Goal: Information Seeking & Learning: Learn about a topic

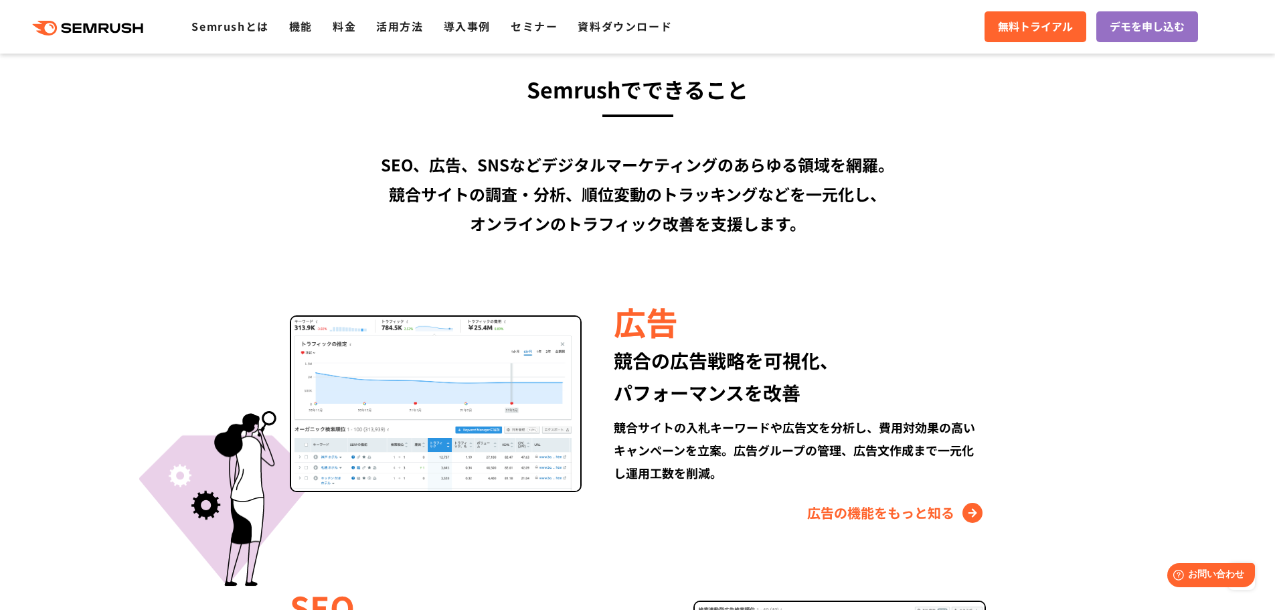
scroll to position [1004, 0]
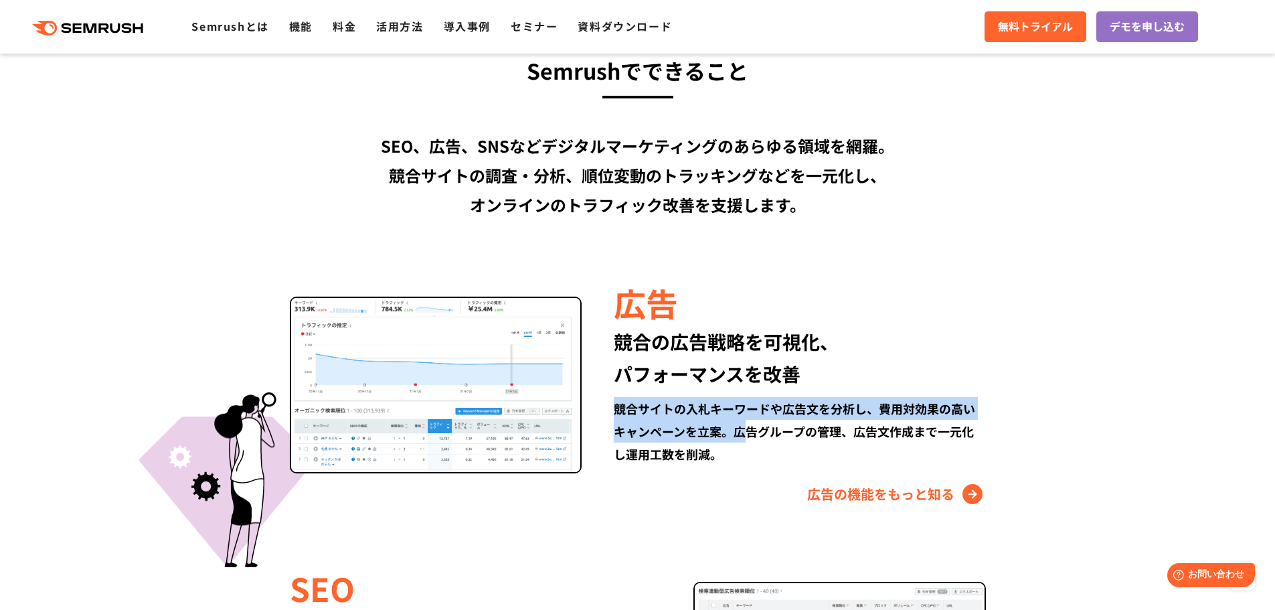
drag, startPoint x: 614, startPoint y: 410, endPoint x: 742, endPoint y: 432, distance: 130.4
click at [720, 369] on div "競合サイトの入札キーワードや広告文を分析し、費用対効果の高いキャンペーンを立案。広告グループの管理、広告文作成まで一元化し運用工数を削減。" at bounding box center [800, 431] width 372 height 68
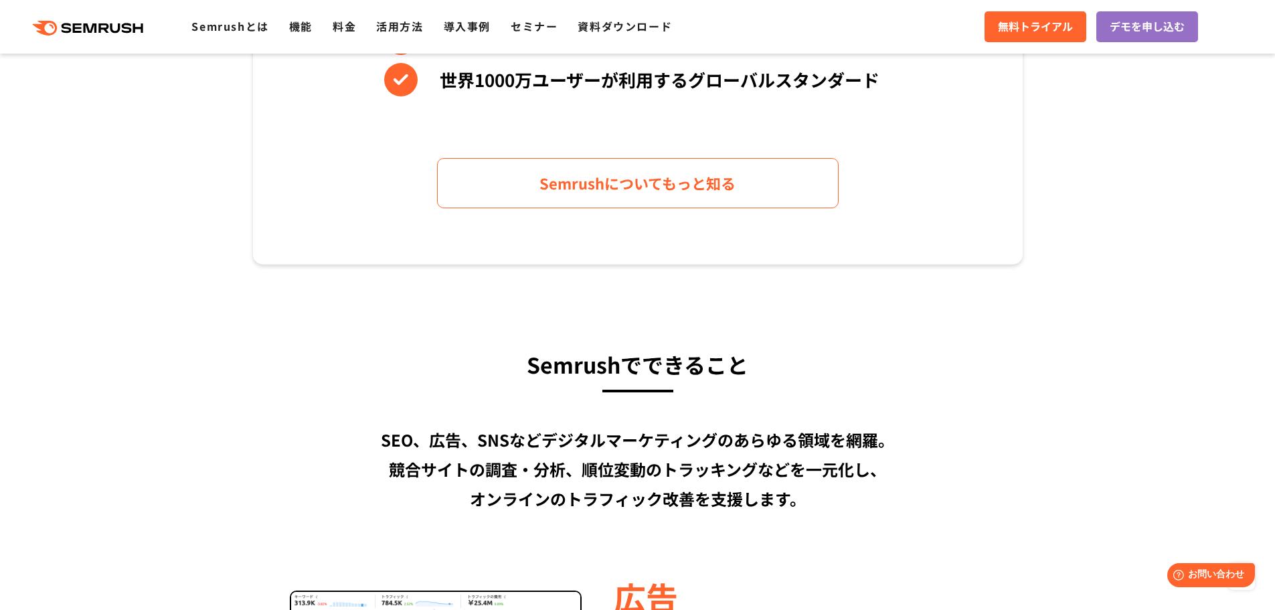
scroll to position [870, 0]
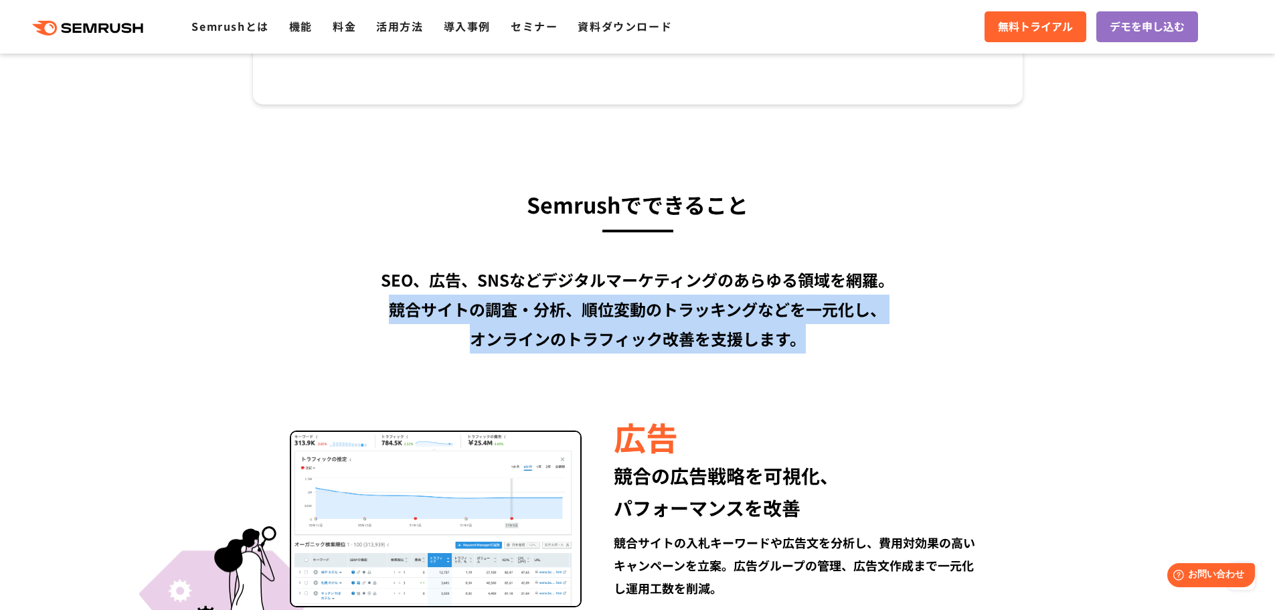
drag, startPoint x: 389, startPoint y: 311, endPoint x: 879, endPoint y: 334, distance: 490.6
click at [720, 334] on div "SEO、広告、SNSなどデジタルマーケティングのあらゆる領域を網羅。 競合サイトの調査・分析、順位変動のトラッキングなどを一元化し、 オンラインのトラフィック…" at bounding box center [638, 309] width 770 height 88
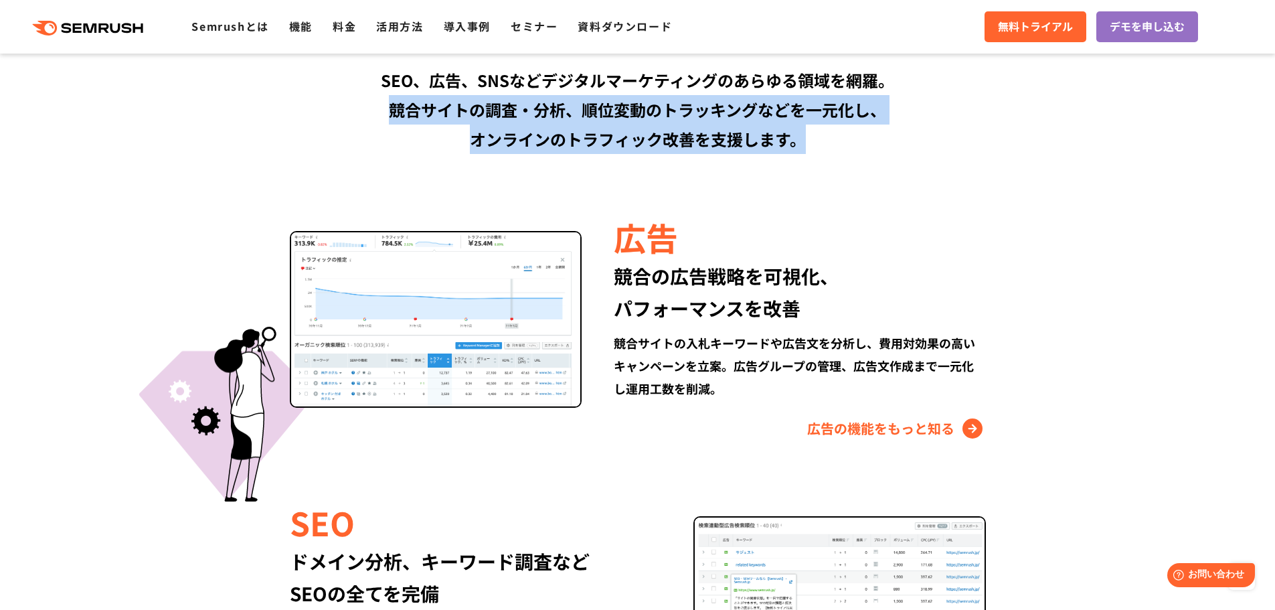
scroll to position [1071, 0]
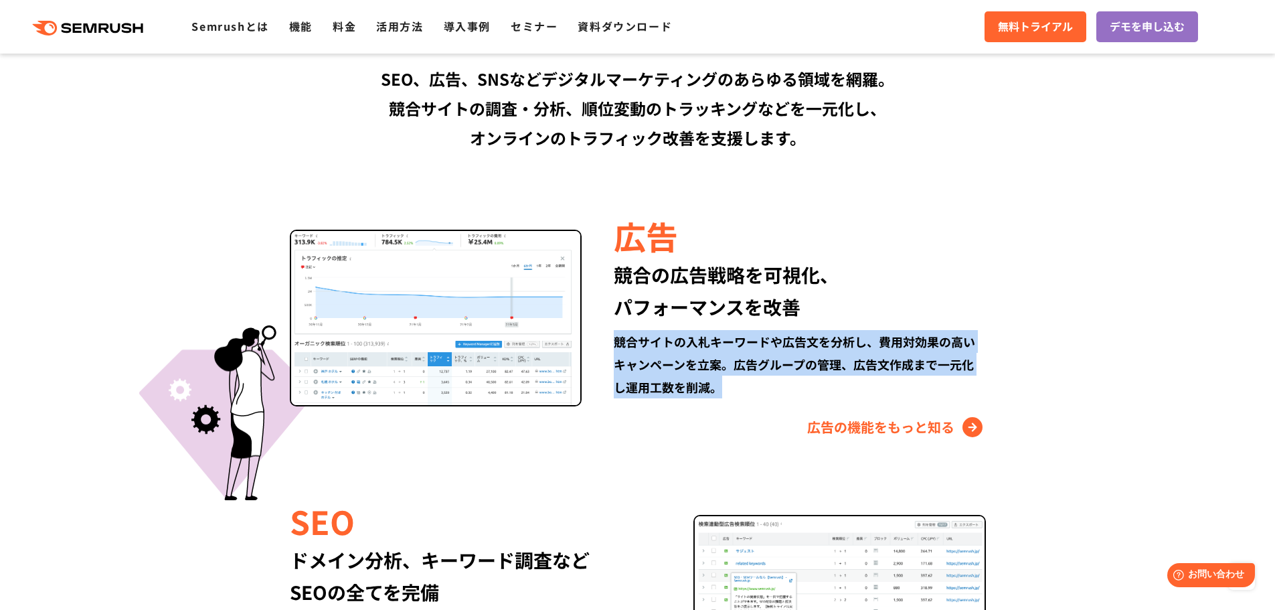
drag, startPoint x: 723, startPoint y: 390, endPoint x: 614, endPoint y: 341, distance: 119.3
click at [614, 341] on div "競合サイトの入札キーワードや広告文を分析し、費用対効果の高いキャンペーンを立案。広告グループの管理、広告文作成まで一元化し運用工数を削減。" at bounding box center [800, 364] width 372 height 68
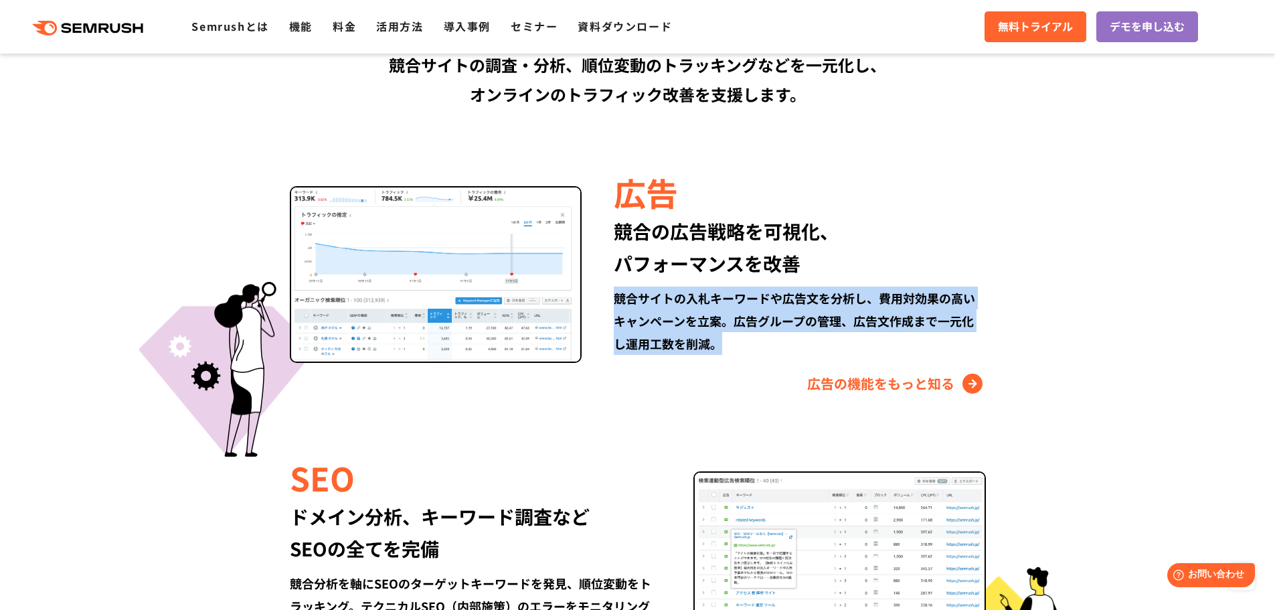
scroll to position [1138, 0]
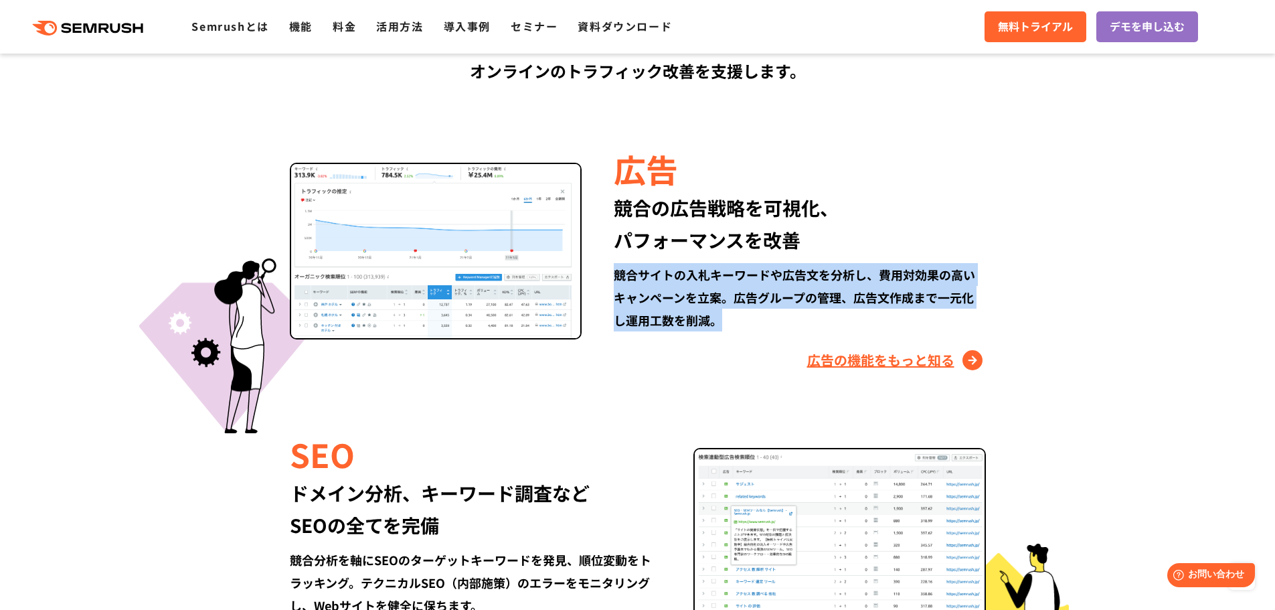
click at [720, 355] on link "広告の機能をもっと知る" at bounding box center [896, 359] width 179 height 21
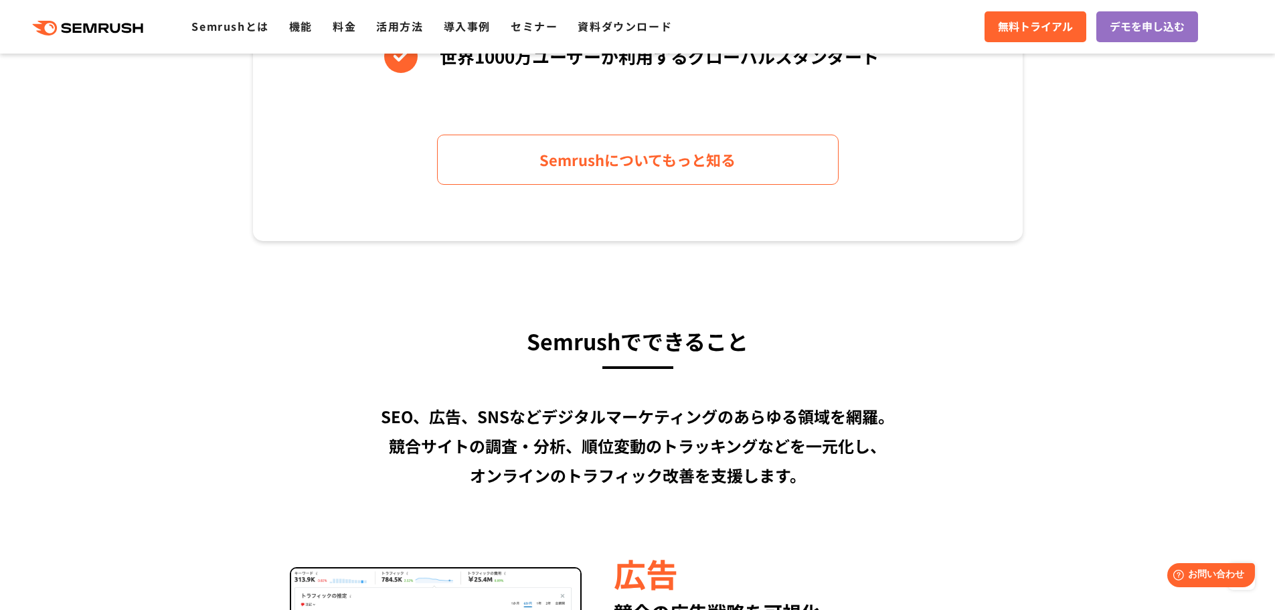
scroll to position [536, 0]
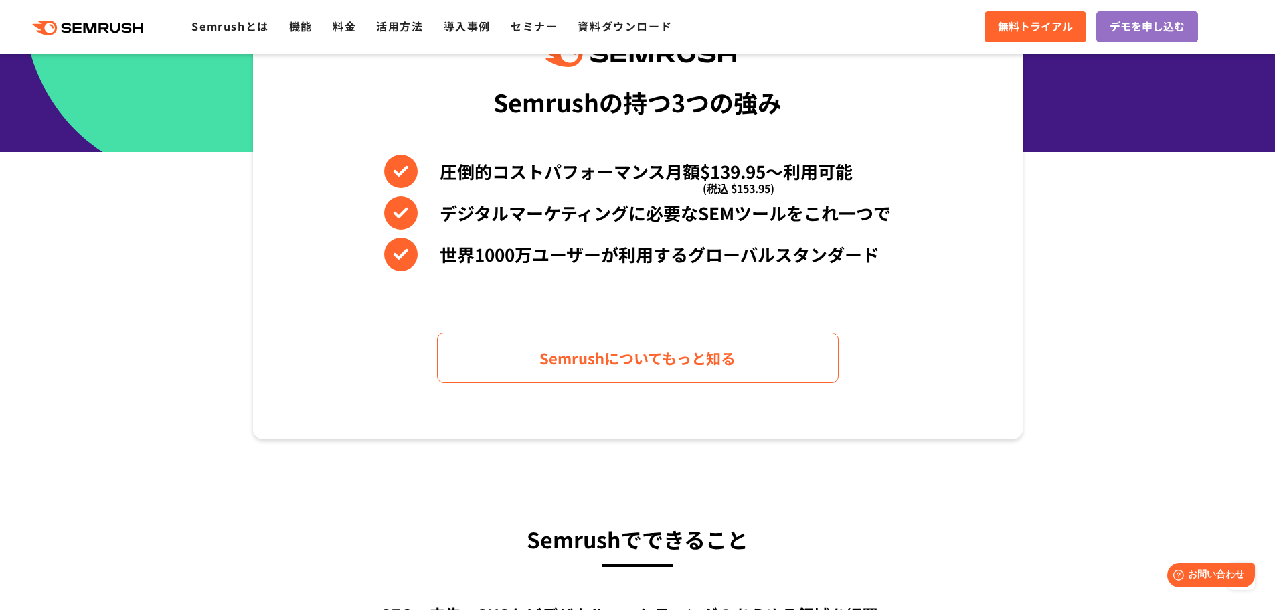
click at [94, 25] on polygon at bounding box center [91, 27] width 13 height 9
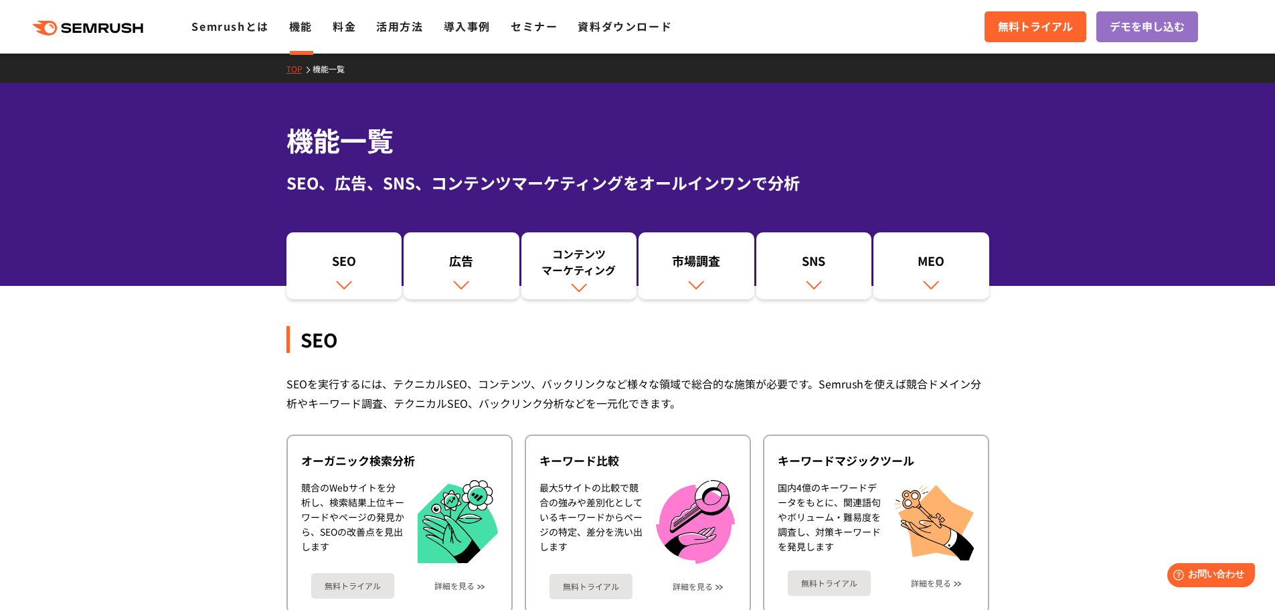
click at [178, 267] on div "機能一覧 SEO、広告、SNS、コンテンツマーケティングをオールインワンで分析" at bounding box center [637, 184] width 1275 height 203
click at [684, 262] on div "市場調査" at bounding box center [696, 263] width 102 height 23
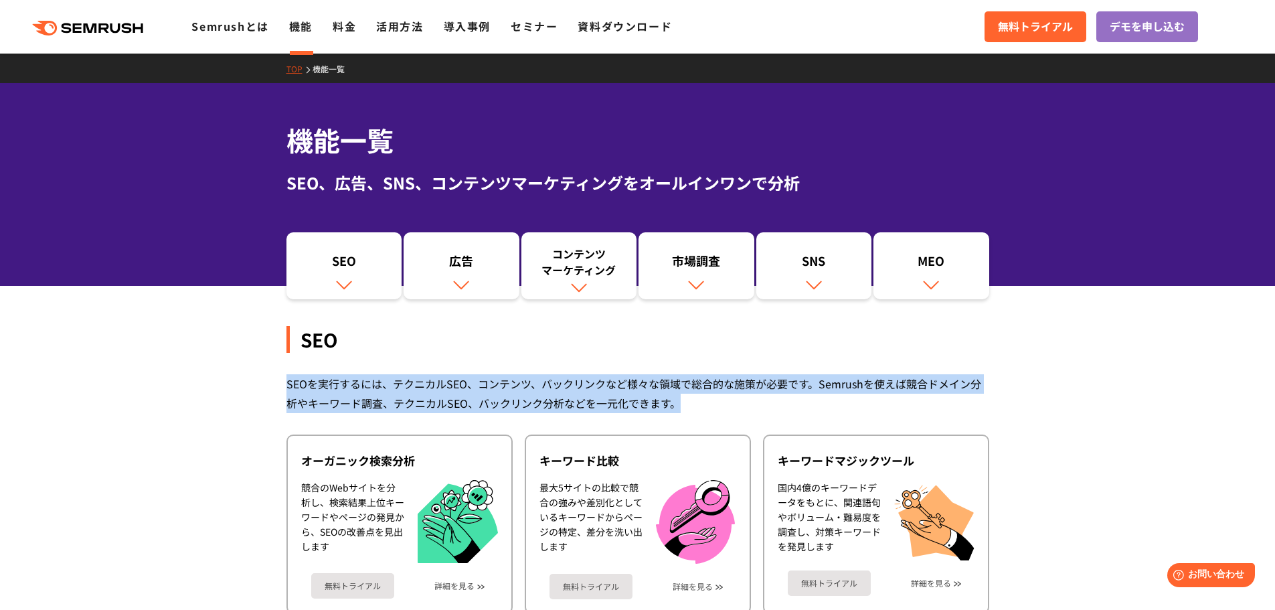
drag, startPoint x: 287, startPoint y: 380, endPoint x: 695, endPoint y: 402, distance: 408.9
click at [695, 402] on div "SEOを実行するには、テクニカルSEO、コンテンツ、バックリンクなど様々な領域で総合的な施策が必要です。Semrushを使えば競合ドメイン分析やキーワード調査…" at bounding box center [638, 393] width 703 height 39
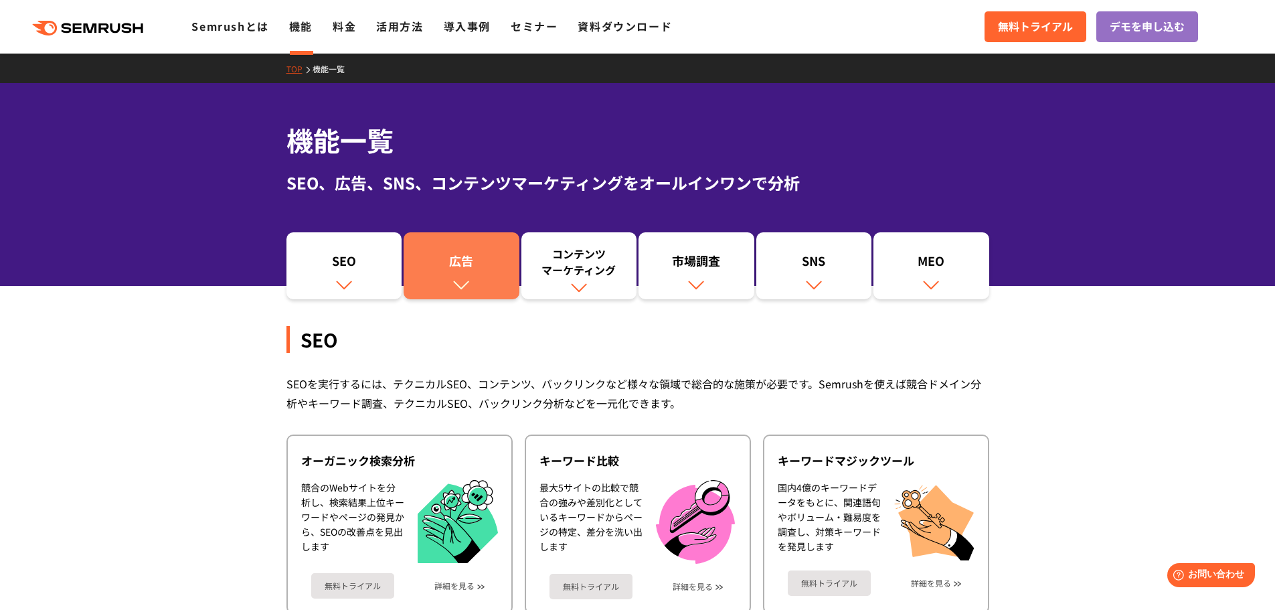
click at [466, 272] on div "広告" at bounding box center [461, 263] width 102 height 23
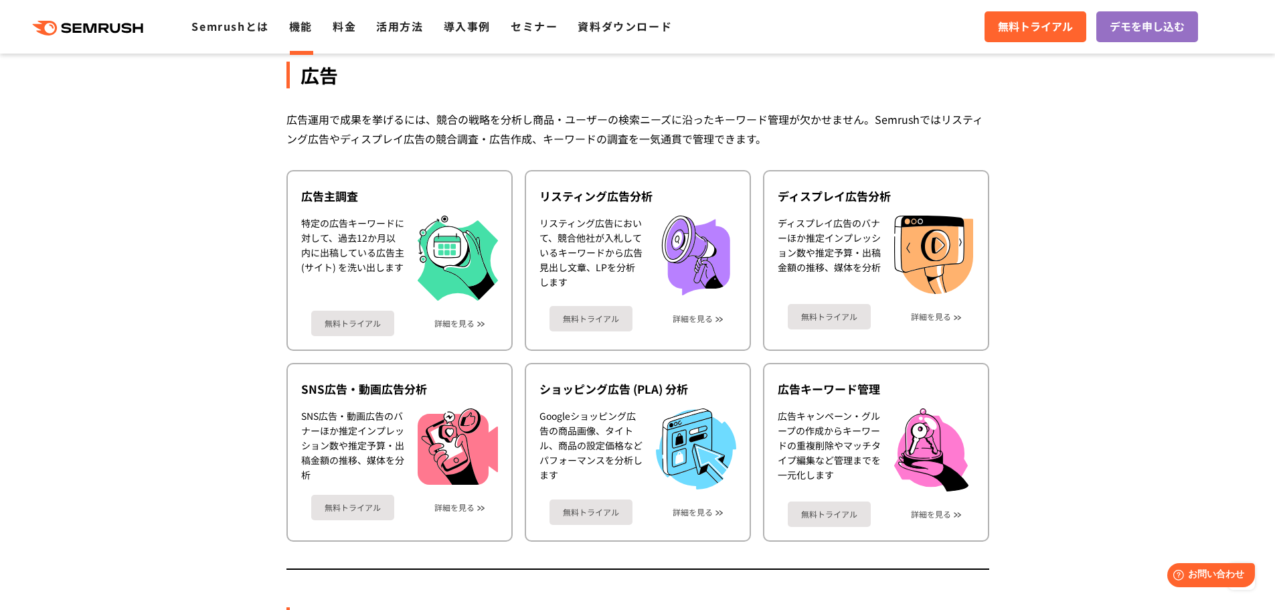
scroll to position [1192, 0]
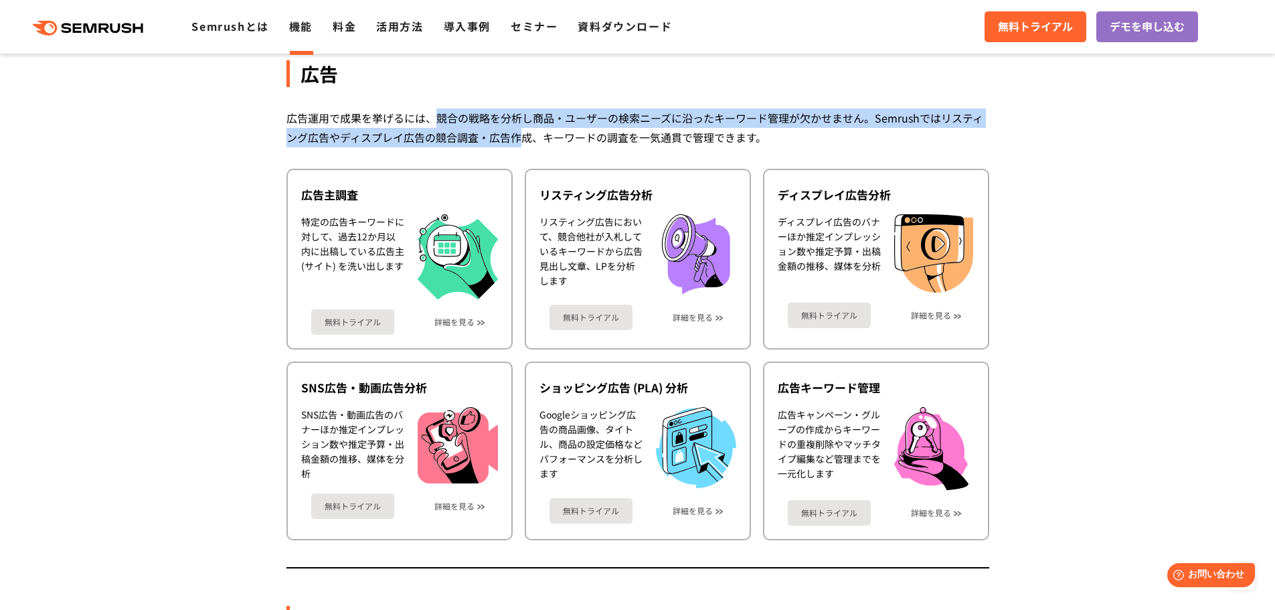
drag, startPoint x: 432, startPoint y: 120, endPoint x: 522, endPoint y: 143, distance: 92.7
click at [522, 143] on div "広告運用で成果を挙げるには、競合の戦略を分析し商品・ユーザーの検索ニーズに沿ったキーワード管理が欠かせません。Semrushではリスティング広告やディスプレイ…" at bounding box center [638, 127] width 703 height 39
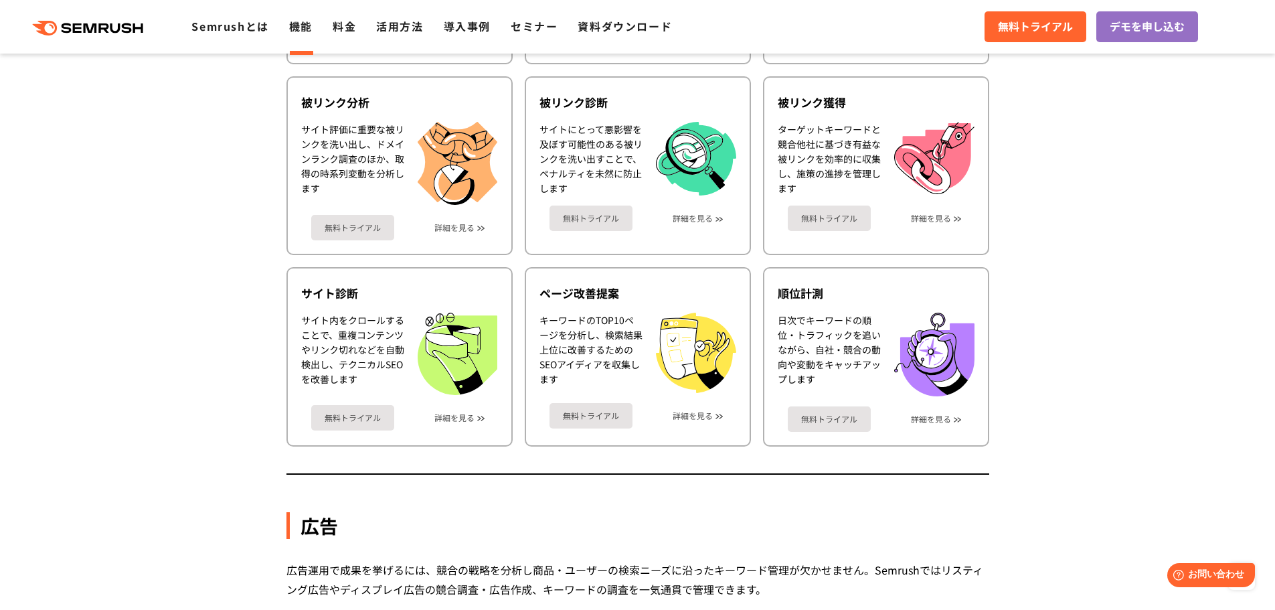
scroll to position [870, 0]
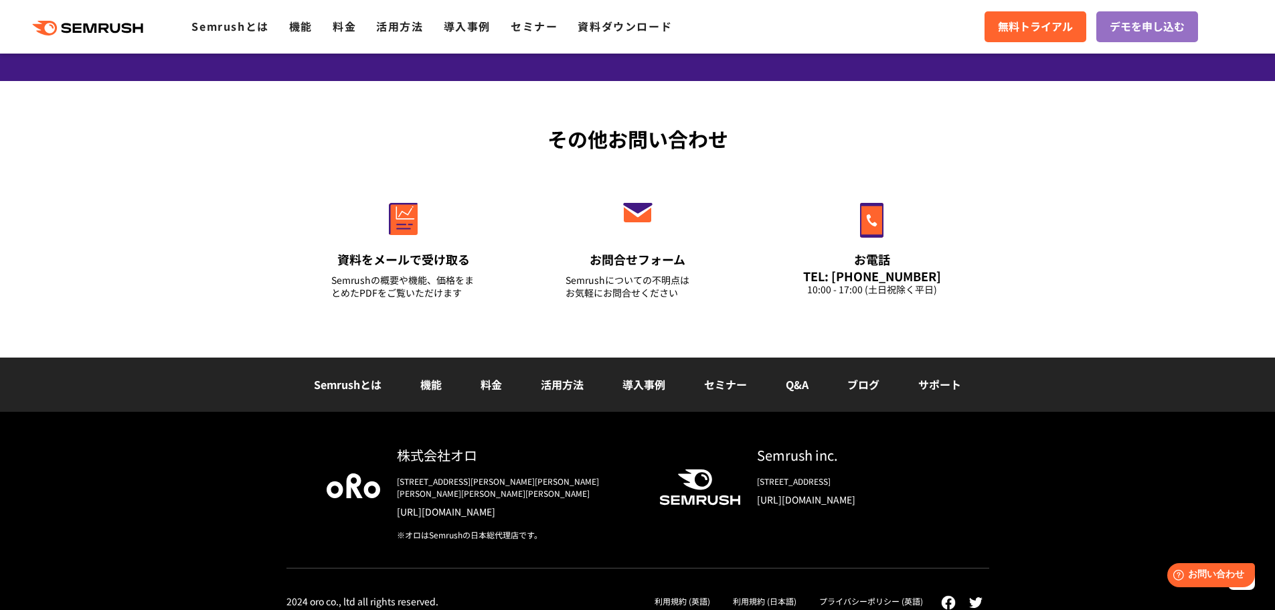
scroll to position [4685, 0]
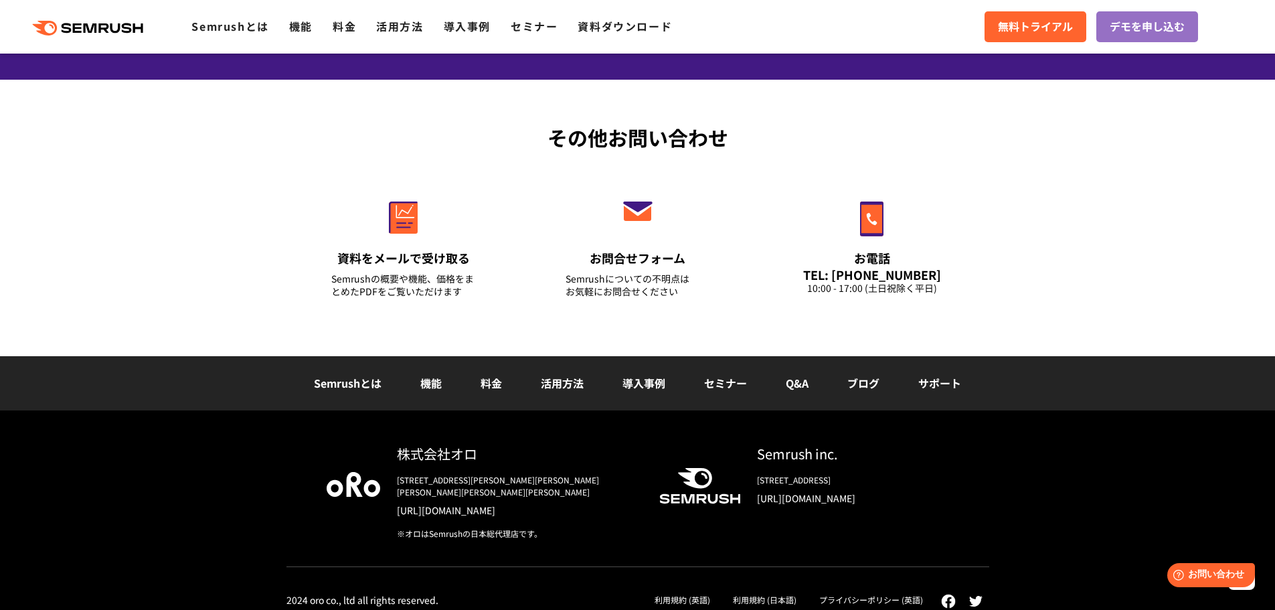
click at [114, 400] on div "Semrushとは 機能 料金 活用方法 導入事例 セミナー Q&A ブログ サポート" at bounding box center [637, 383] width 1275 height 55
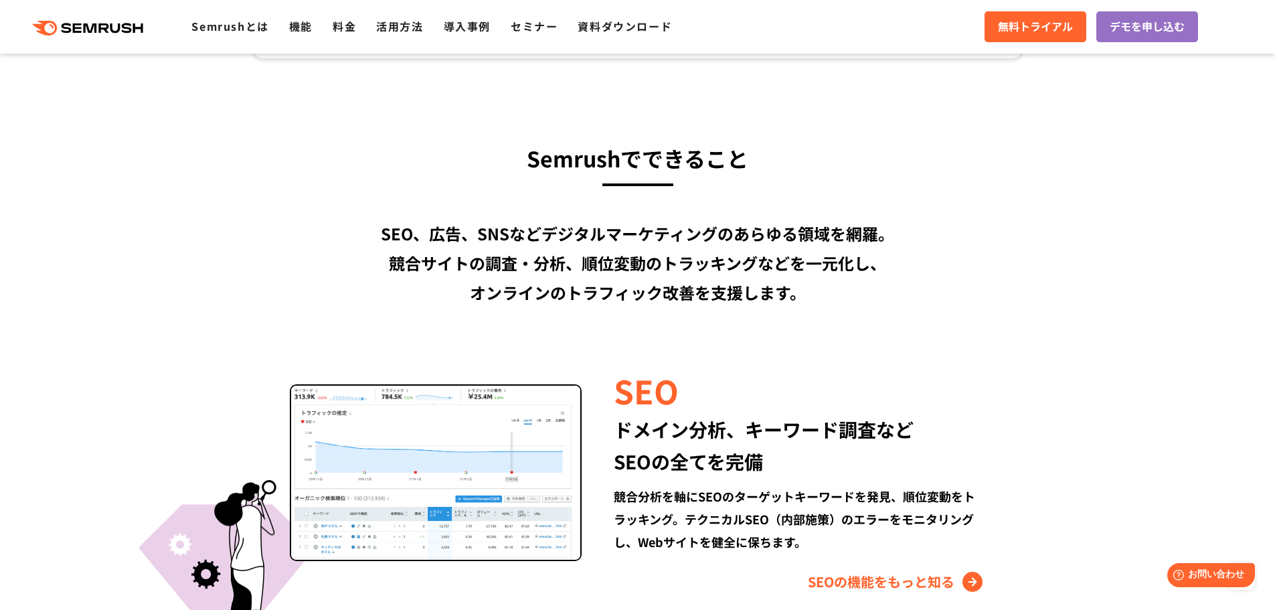
scroll to position [936, 0]
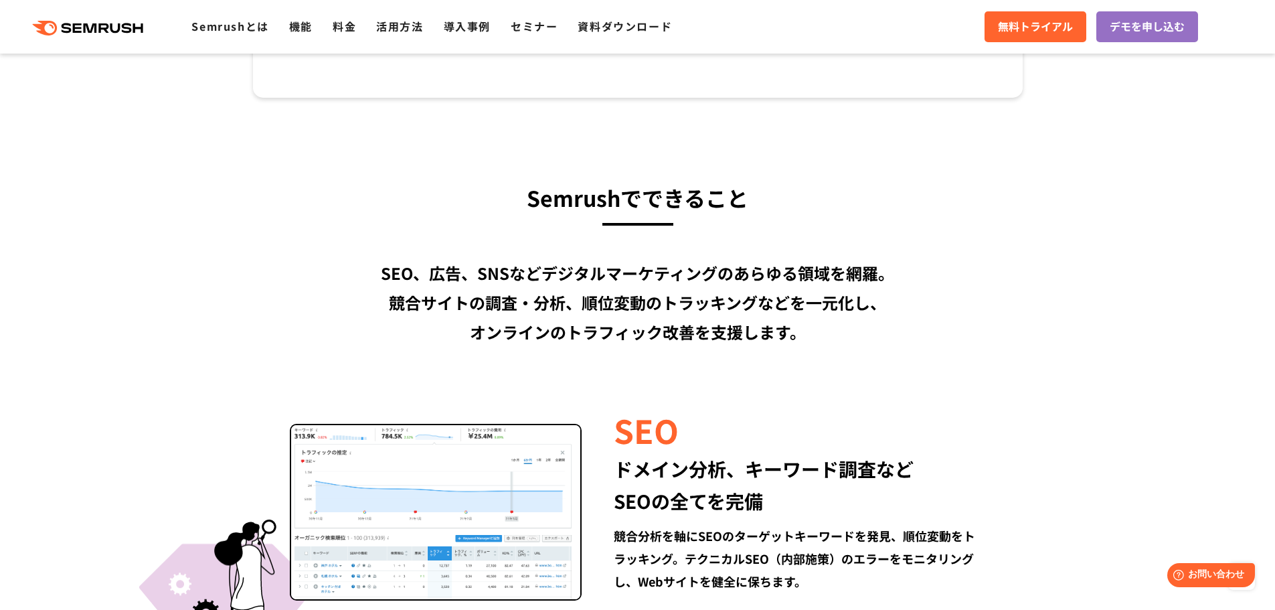
click at [301, 38] on div ".cls {fill: #FF642D;} .cls {fill: #FF642D;} Semrushとは 機能 料金 活用方法 導入事例 セミナー 資料ダウ…" at bounding box center [637, 27] width 1275 height 40
click at [304, 24] on link "機能" at bounding box center [300, 26] width 23 height 16
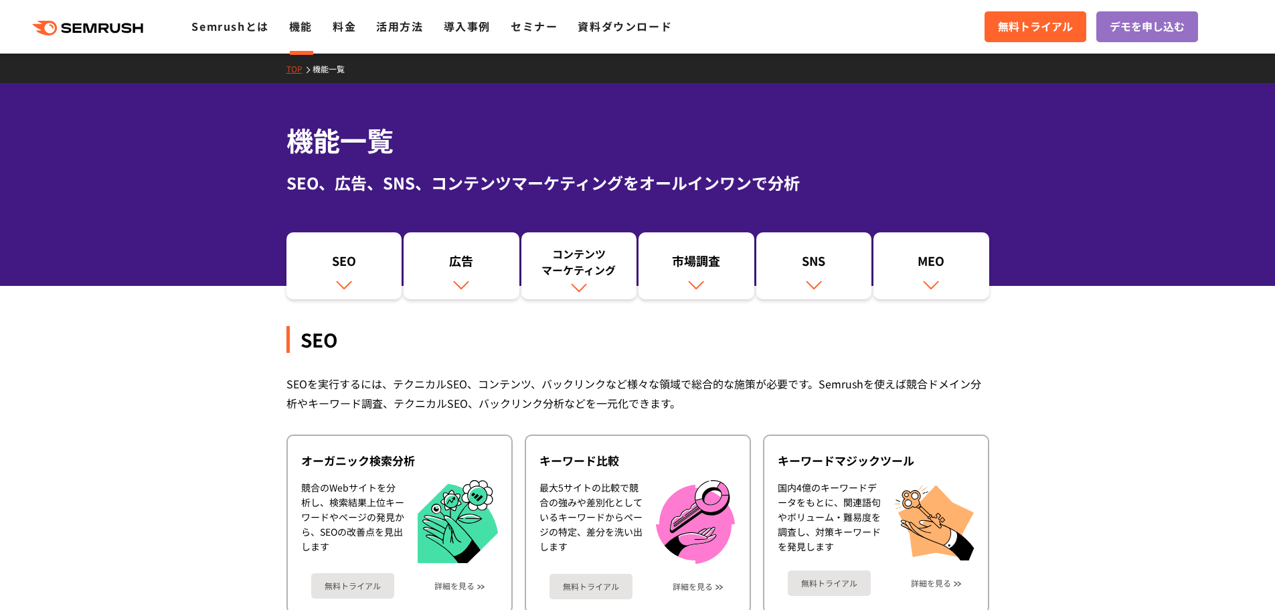
drag, startPoint x: 134, startPoint y: 76, endPoint x: 129, endPoint y: 68, distance: 9.1
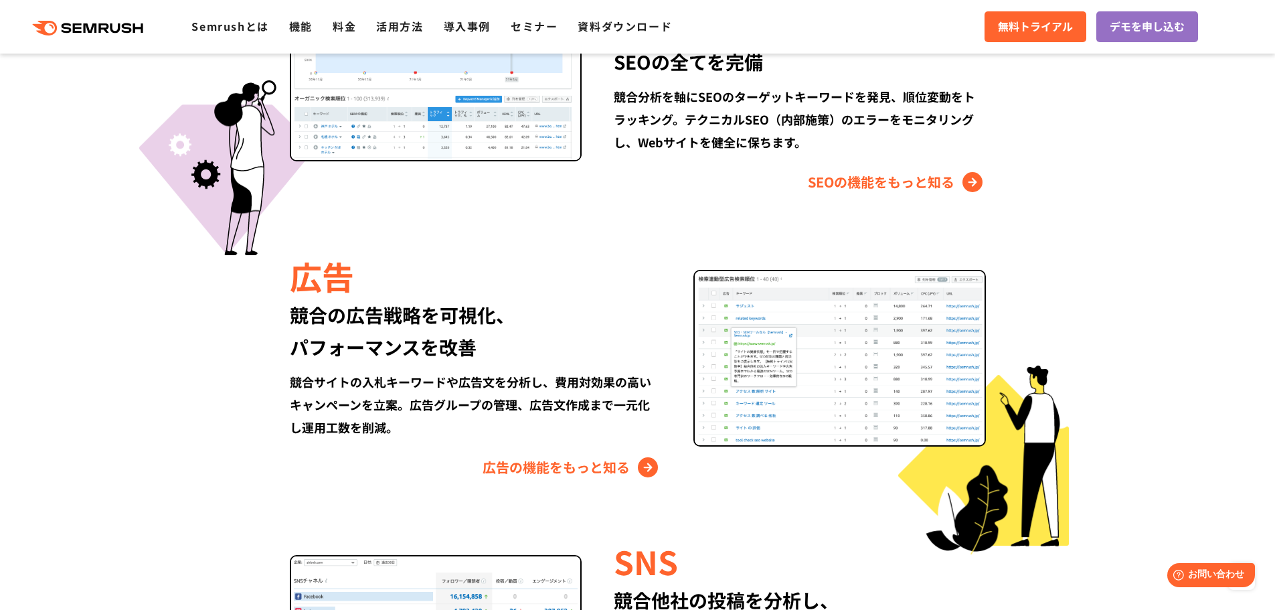
scroll to position [1406, 0]
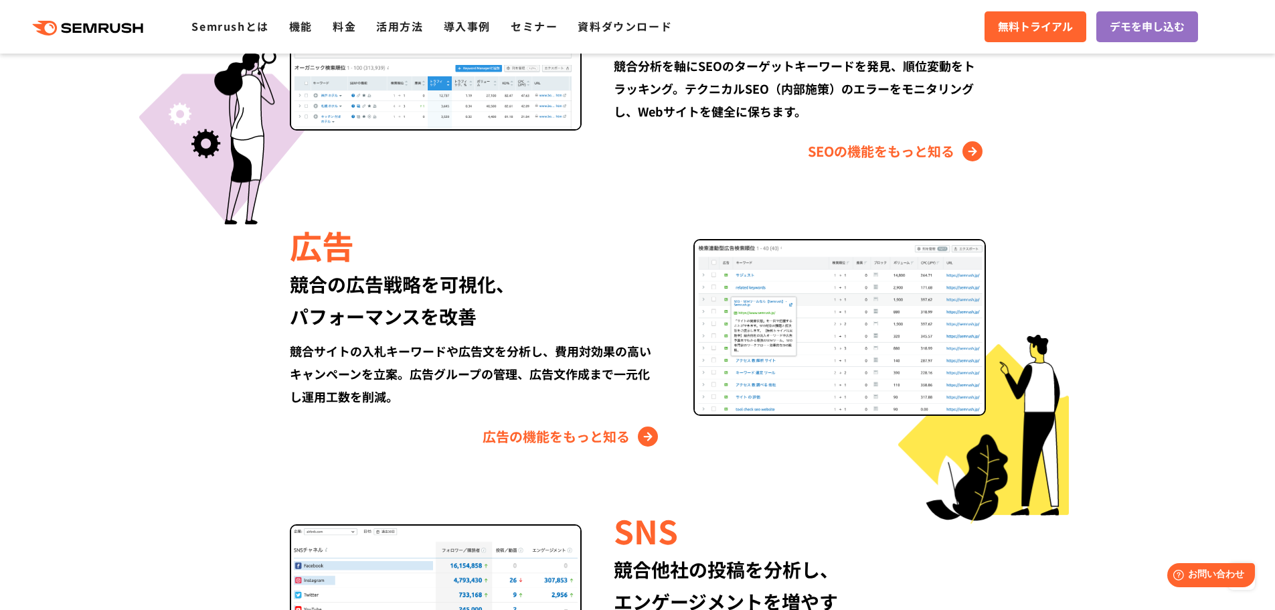
click at [118, 475] on section "Semrushでできること SEO、広告、SNSなどデジタルマーケティングのあらゆる領域を網羅。 競合サイトの調査・分析、順位変動のトラッキングなどを一元化し…" at bounding box center [637, 296] width 1275 height 1337
